Goal: Navigation & Orientation: Find specific page/section

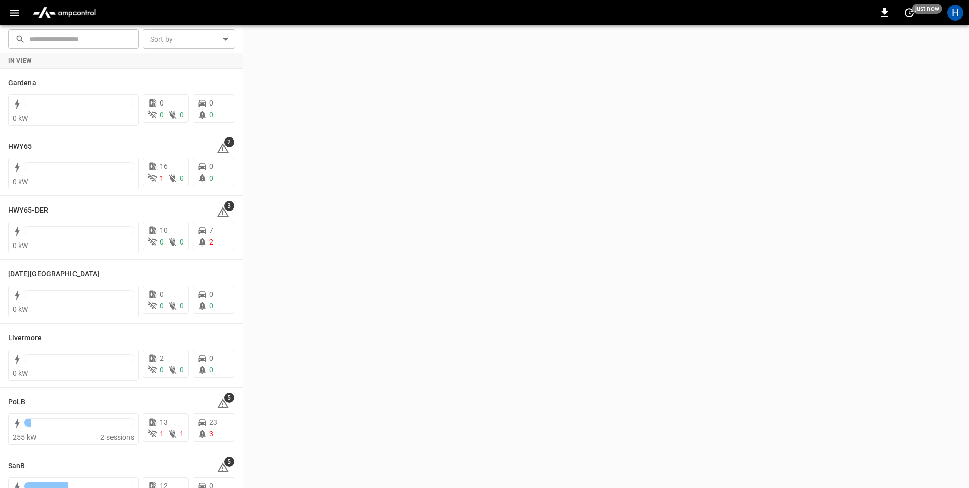
click at [10, 12] on icon "button" at bounding box center [14, 13] width 13 height 13
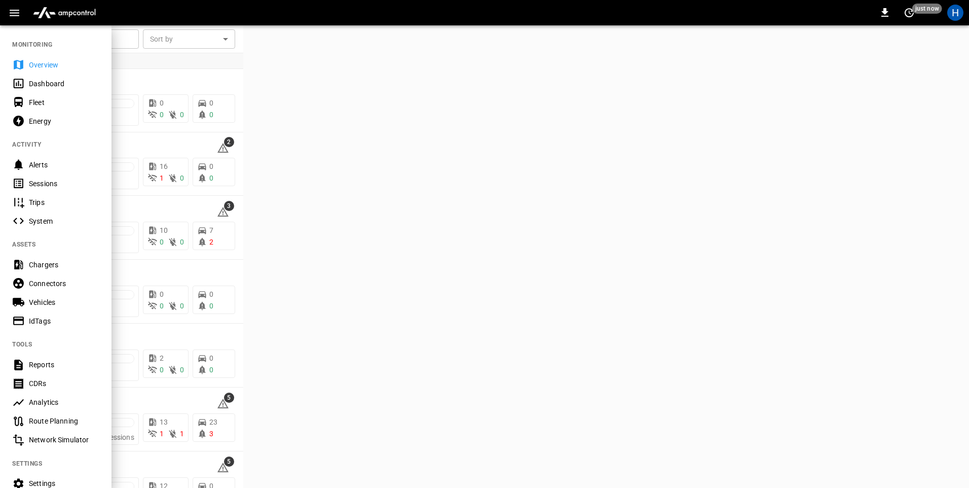
click at [43, 82] on div "Dashboard" at bounding box center [64, 84] width 70 height 10
